Goal: Task Accomplishment & Management: Manage account settings

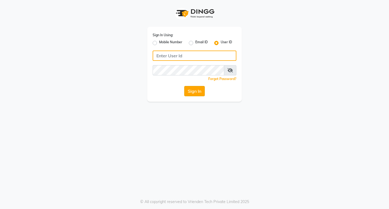
type input "hairart"
click at [194, 94] on button "Sign In" at bounding box center [194, 91] width 21 height 10
click at [194, 94] on div "Sign In" at bounding box center [195, 91] width 84 height 10
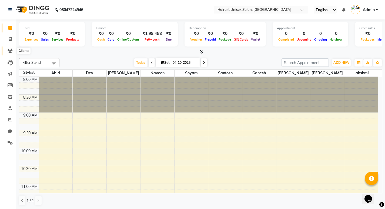
click at [11, 52] on icon at bounding box center [10, 51] width 5 height 4
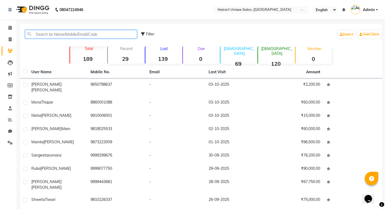
click at [71, 32] on input "text" at bounding box center [81, 34] width 112 height 8
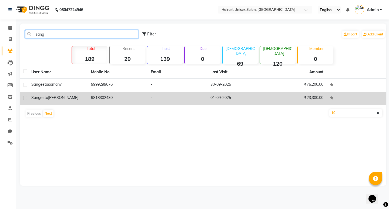
type input "sang"
click at [108, 98] on td "9818302430" at bounding box center [118, 98] width 60 height 13
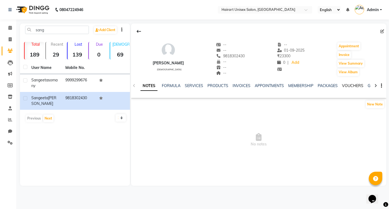
click at [350, 86] on link "VOUCHERS" at bounding box center [352, 85] width 21 height 5
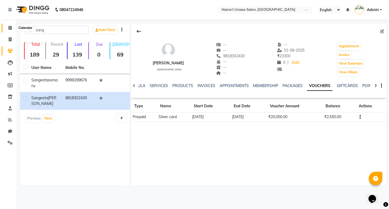
click at [9, 28] on icon at bounding box center [10, 28] width 4 height 4
